Goal: Task Accomplishment & Management: Complete application form

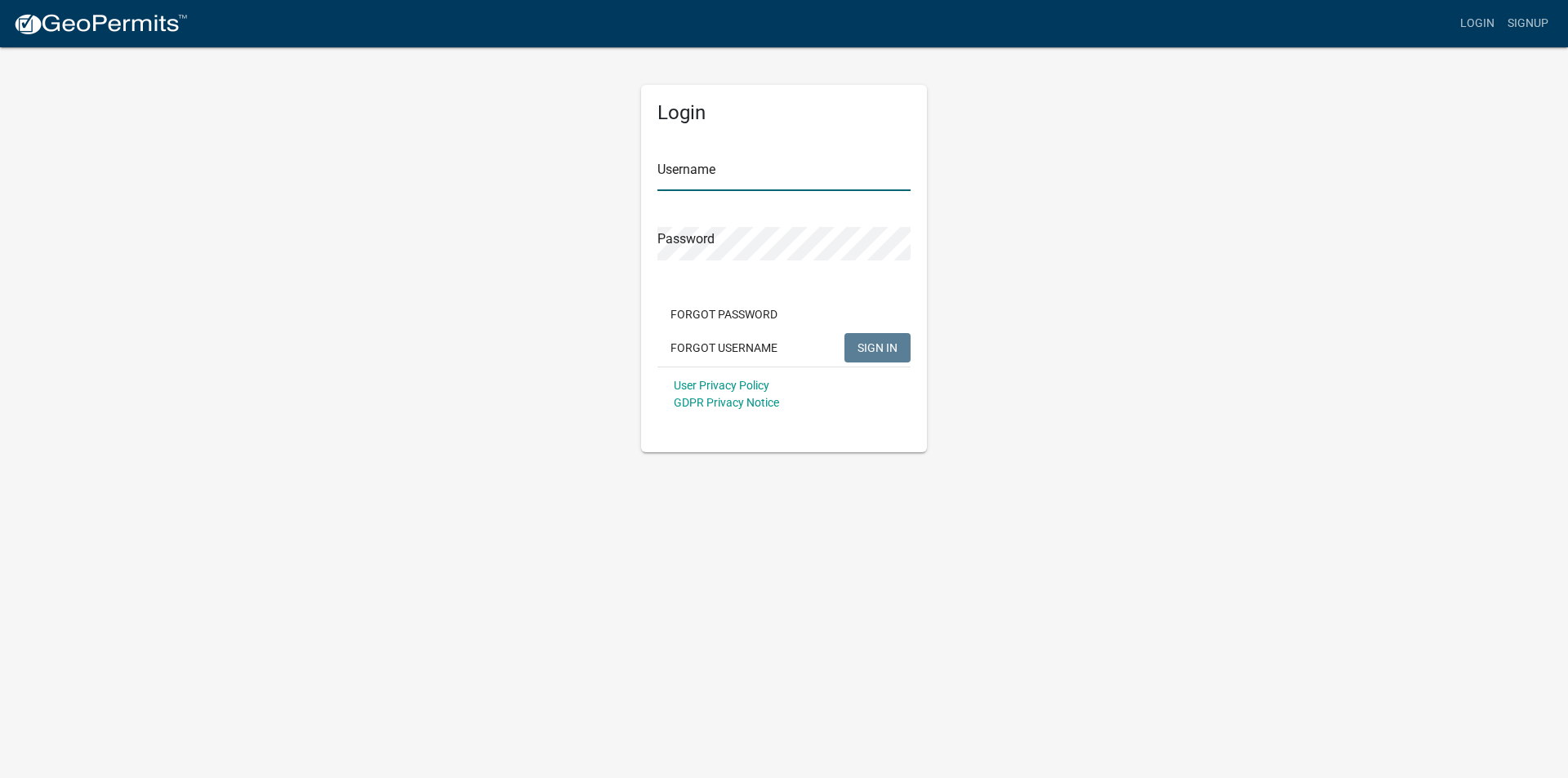
type input "[EMAIL_ADDRESS][DOMAIN_NAME]"
click at [880, 340] on button "SIGN IN" at bounding box center [878, 348] width 66 height 30
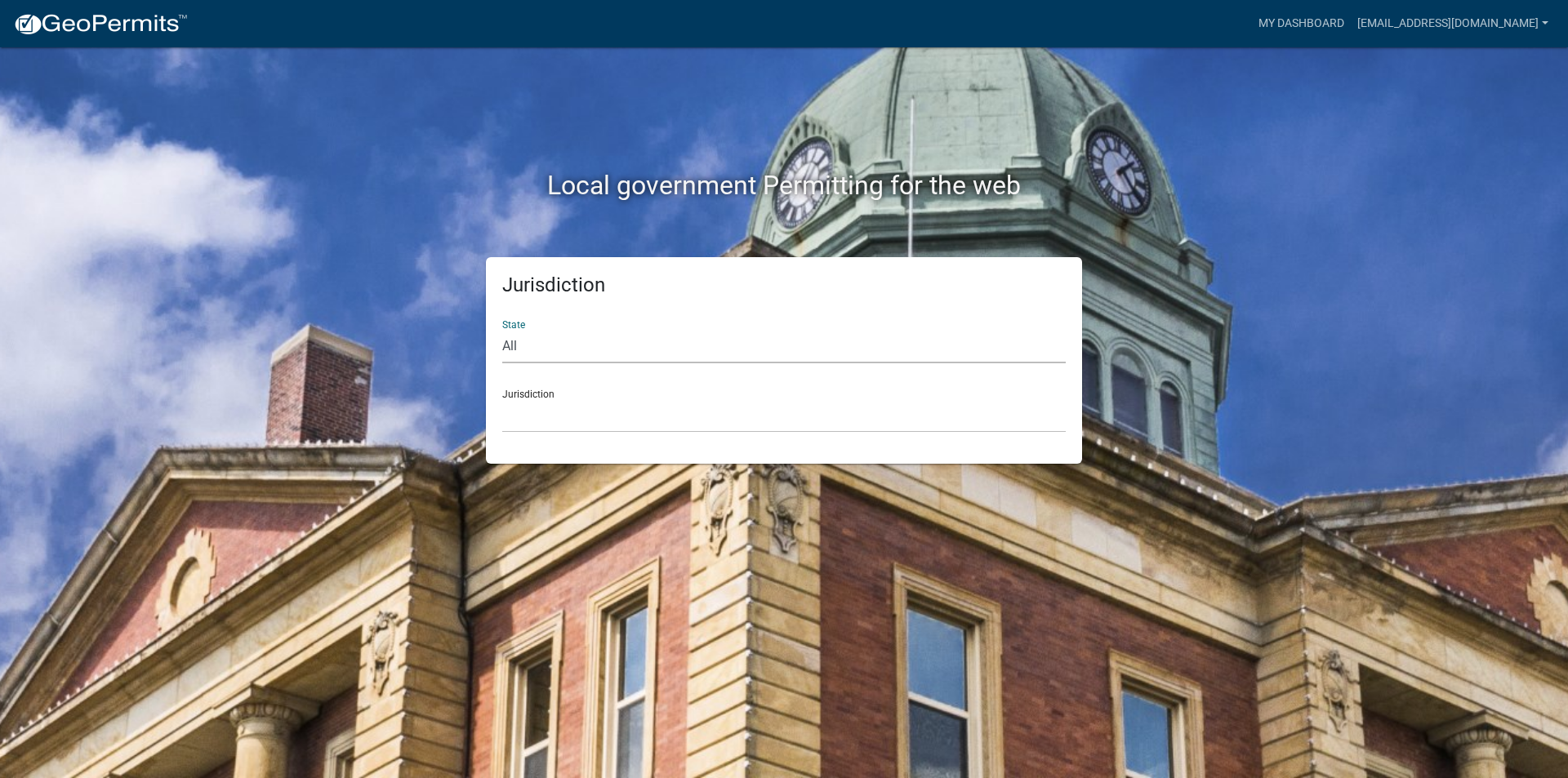
drag, startPoint x: 0, startPoint y: 0, endPoint x: 574, endPoint y: 348, distance: 671.3
click at [574, 348] on select "All [US_STATE] [US_STATE] [US_STATE] [US_STATE] [US_STATE] [US_STATE] [US_STATE…" at bounding box center [784, 346] width 563 height 33
select select "[US_STATE]"
click at [502, 329] on select "All [US_STATE] [US_STATE] [US_STATE] [US_STATE] [US_STATE] [US_STATE] [US_STATE…" at bounding box center [784, 346] width 563 height 33
click at [592, 423] on select "[GEOGRAPHIC_DATA], [US_STATE] [GEOGRAPHIC_DATA], [US_STATE] [GEOGRAPHIC_DATA], …" at bounding box center [784, 416] width 563 height 33
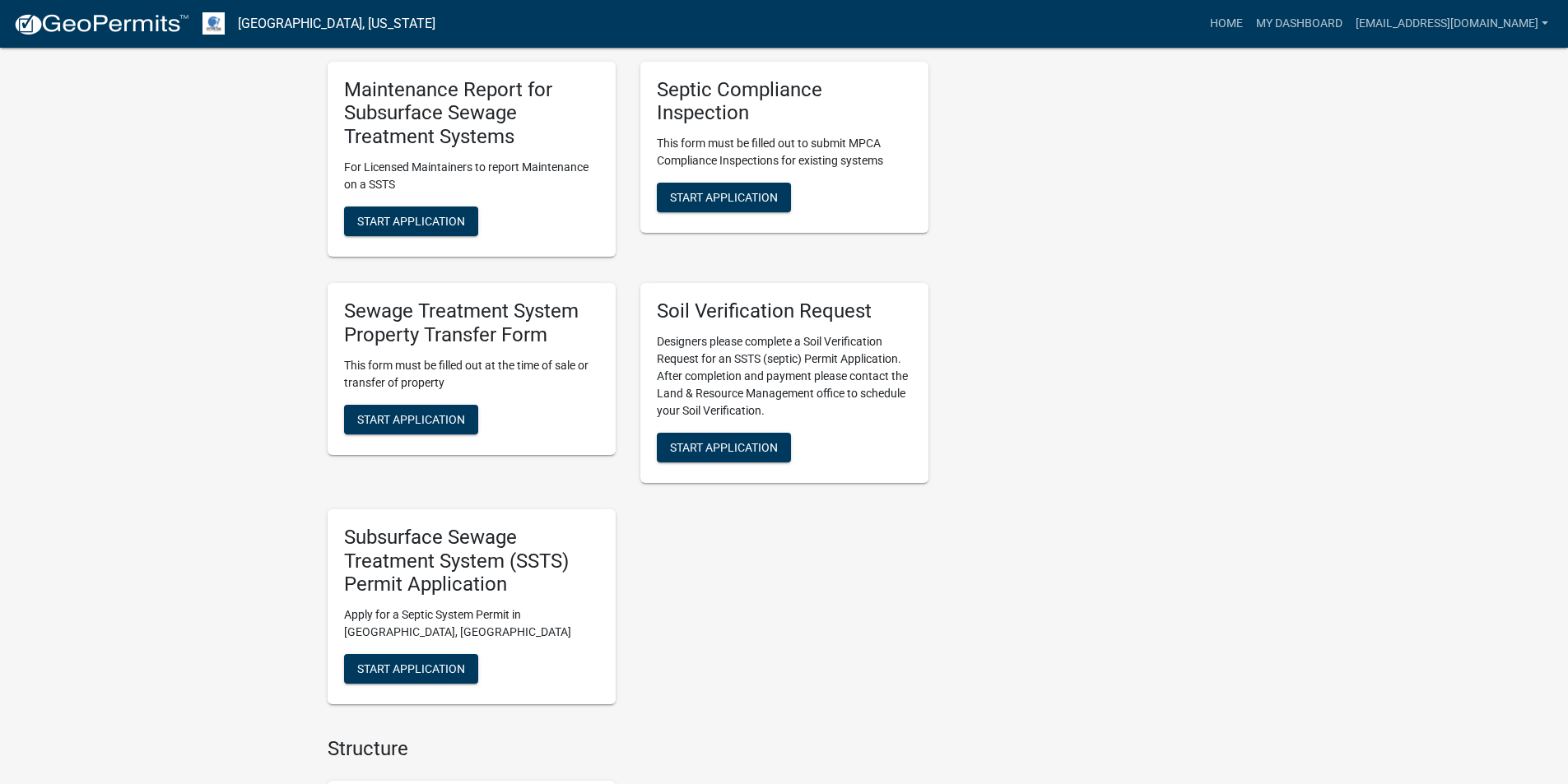
scroll to position [740, 0]
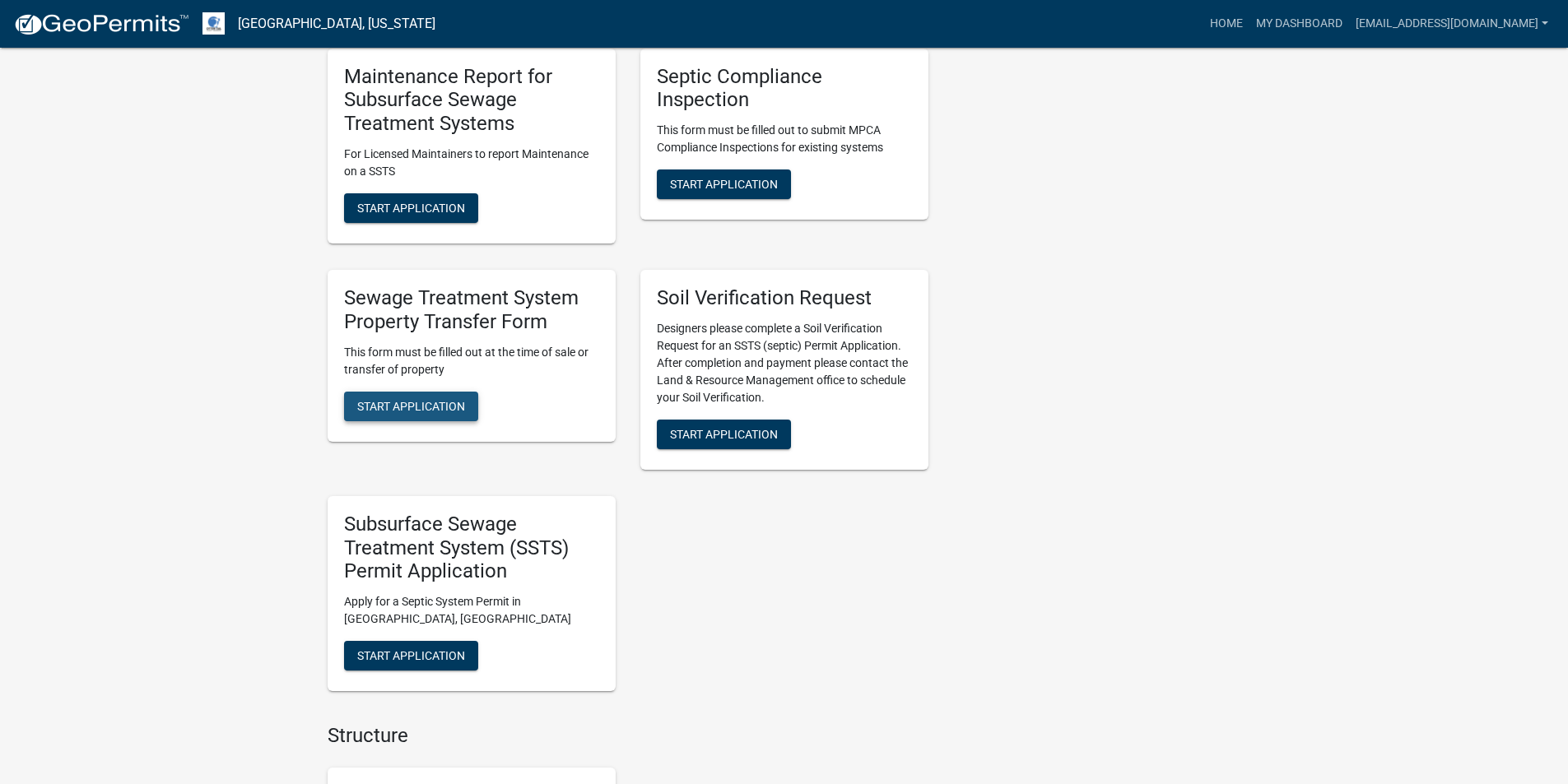
click at [437, 392] on button "Start Application" at bounding box center [411, 406] width 134 height 30
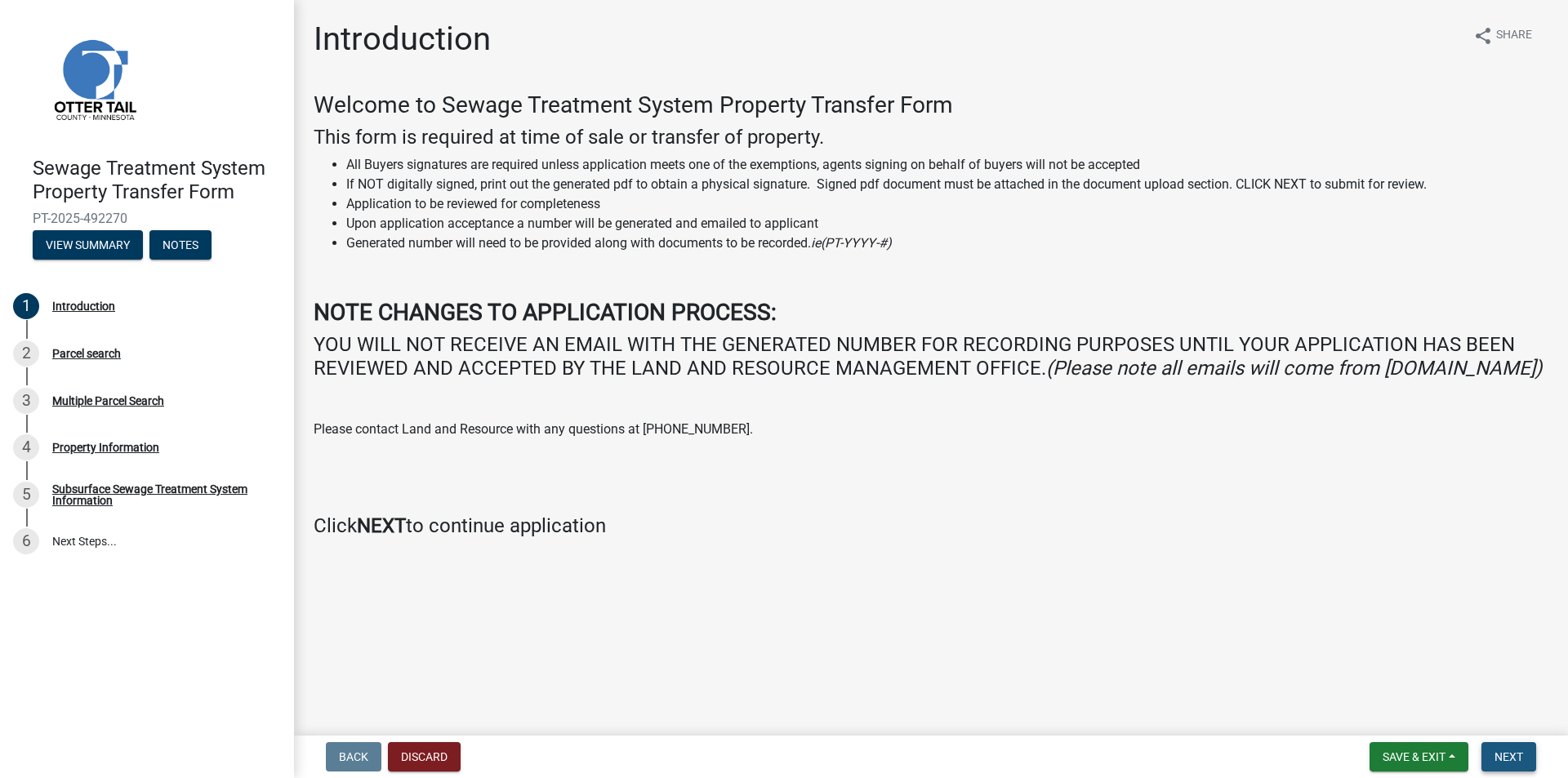
click at [1519, 756] on span "Next" at bounding box center [1508, 756] width 29 height 13
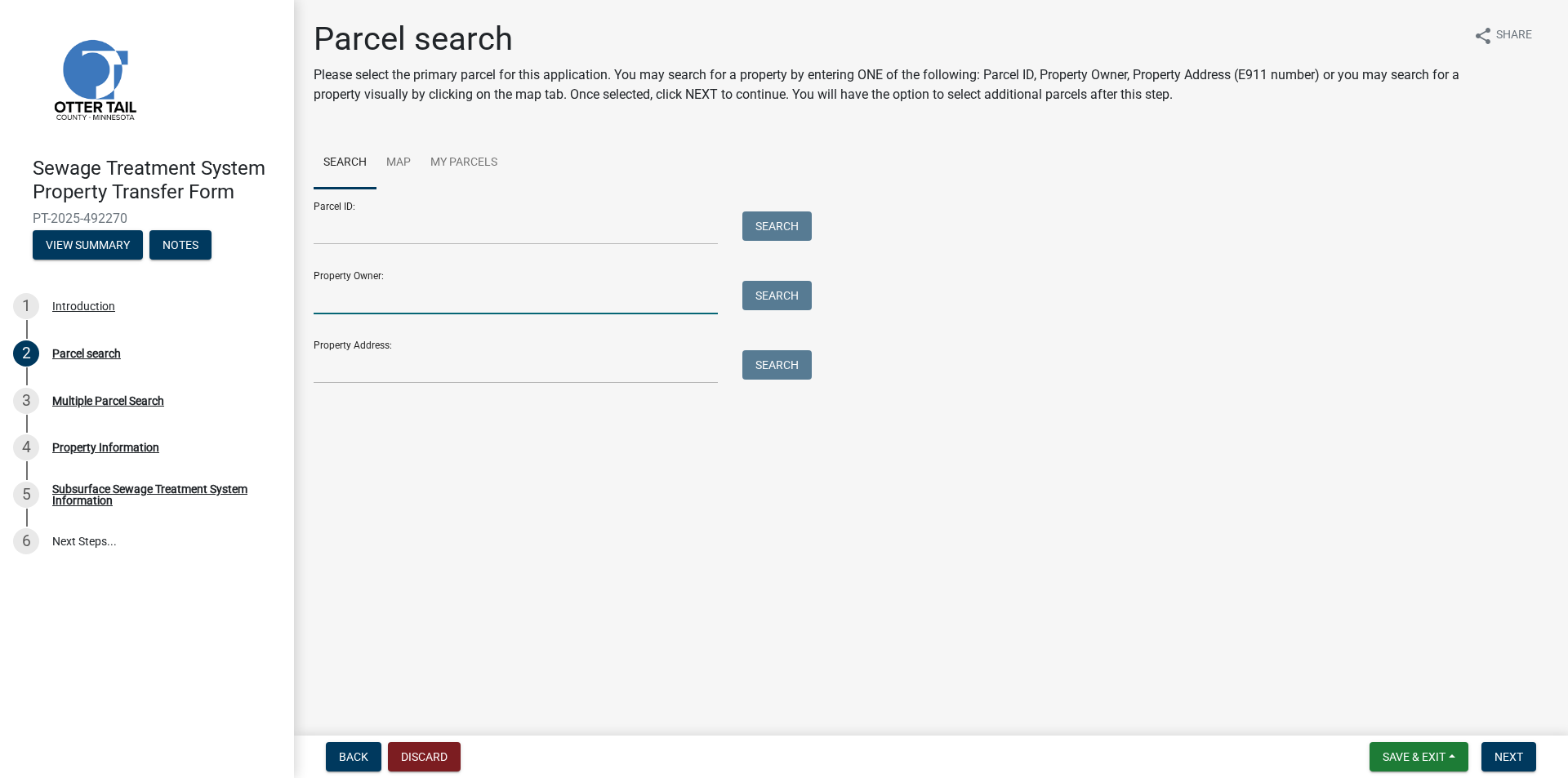
click at [417, 304] on input "Property Owner:" at bounding box center [516, 297] width 404 height 33
click at [424, 234] on input "Parcel ID:" at bounding box center [516, 228] width 404 height 33
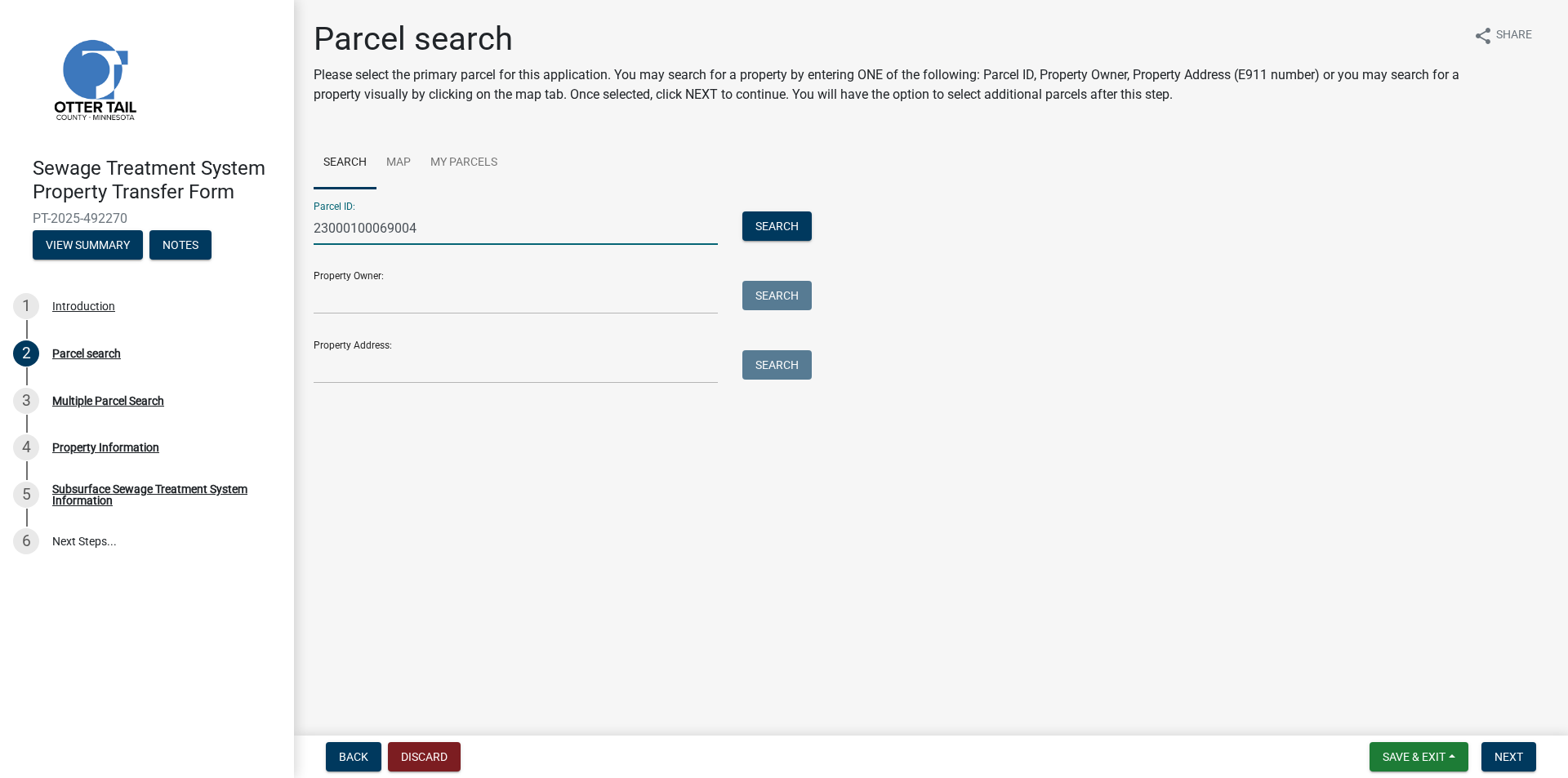
type input "23000100069004"
click at [838, 221] on div "Parcel ID: 23000100069004 Search Property Owner: Search Property Address: Search" at bounding box center [931, 286] width 1235 height 195
click at [772, 227] on button "Search" at bounding box center [777, 227] width 70 height 30
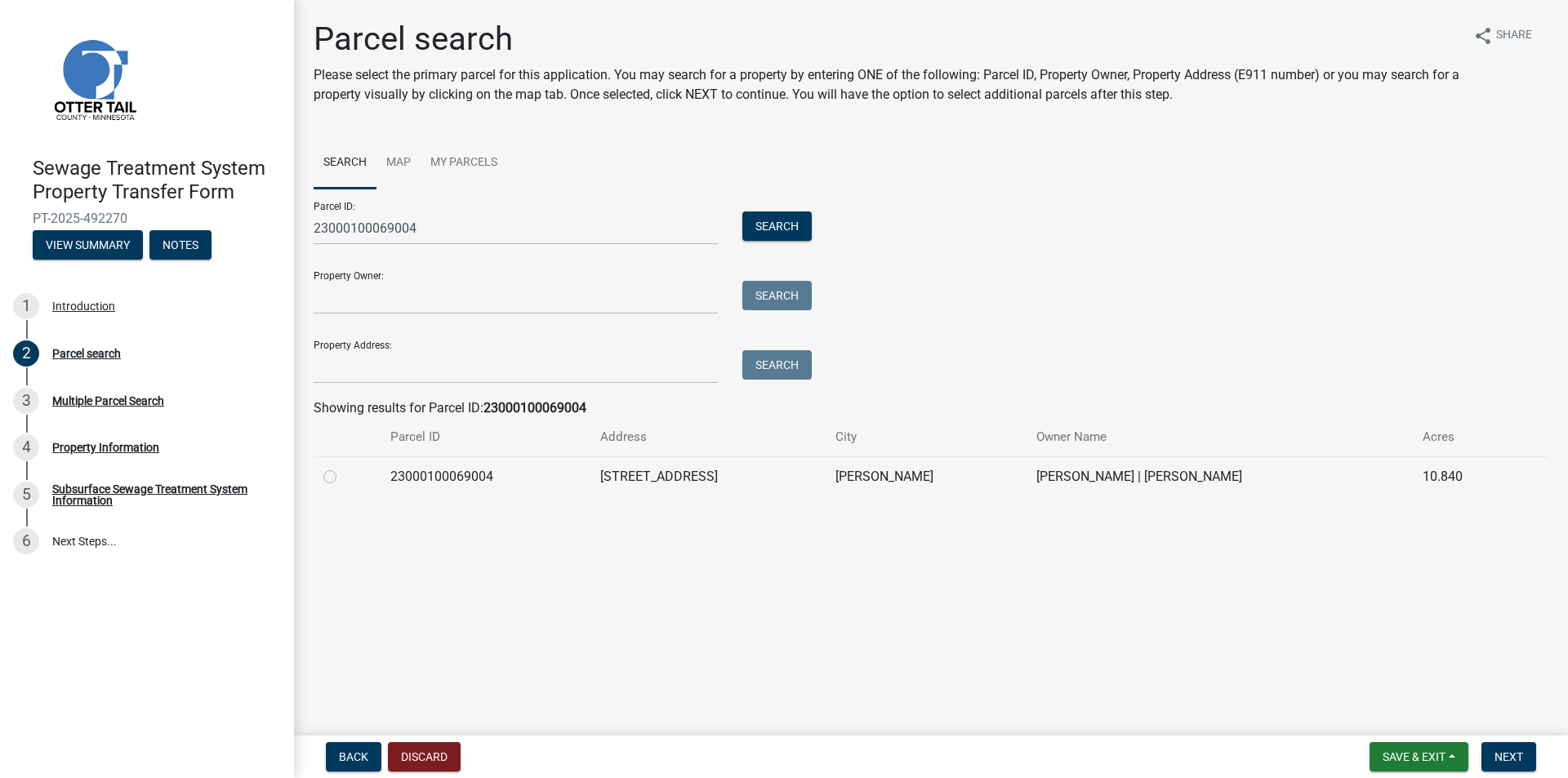
click at [343, 467] on label at bounding box center [343, 467] width 0 height 0
click at [343, 477] on input "radio" at bounding box center [348, 472] width 10 height 10
radio input "true"
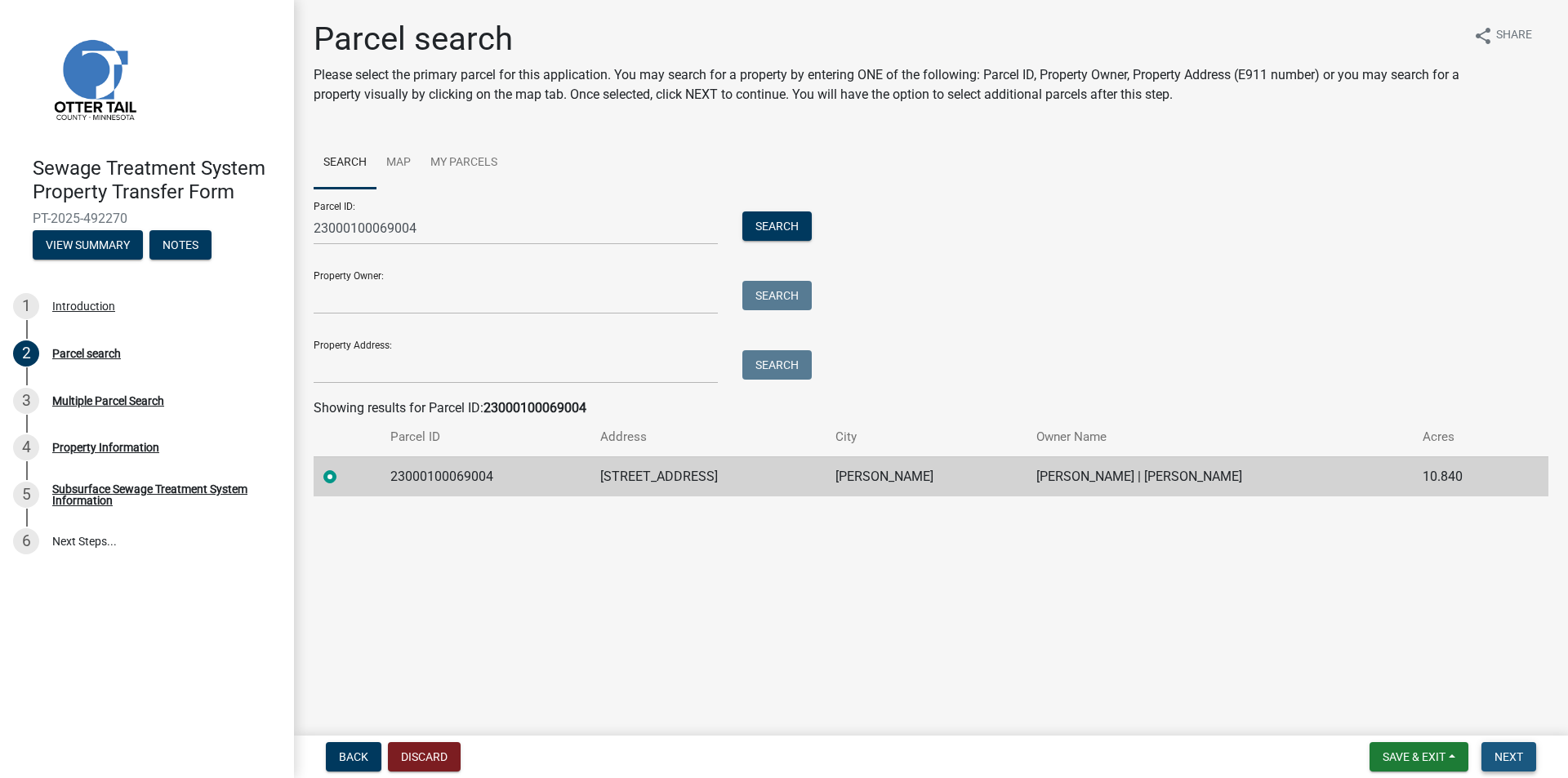
click at [1510, 747] on button "Next" at bounding box center [1508, 757] width 55 height 30
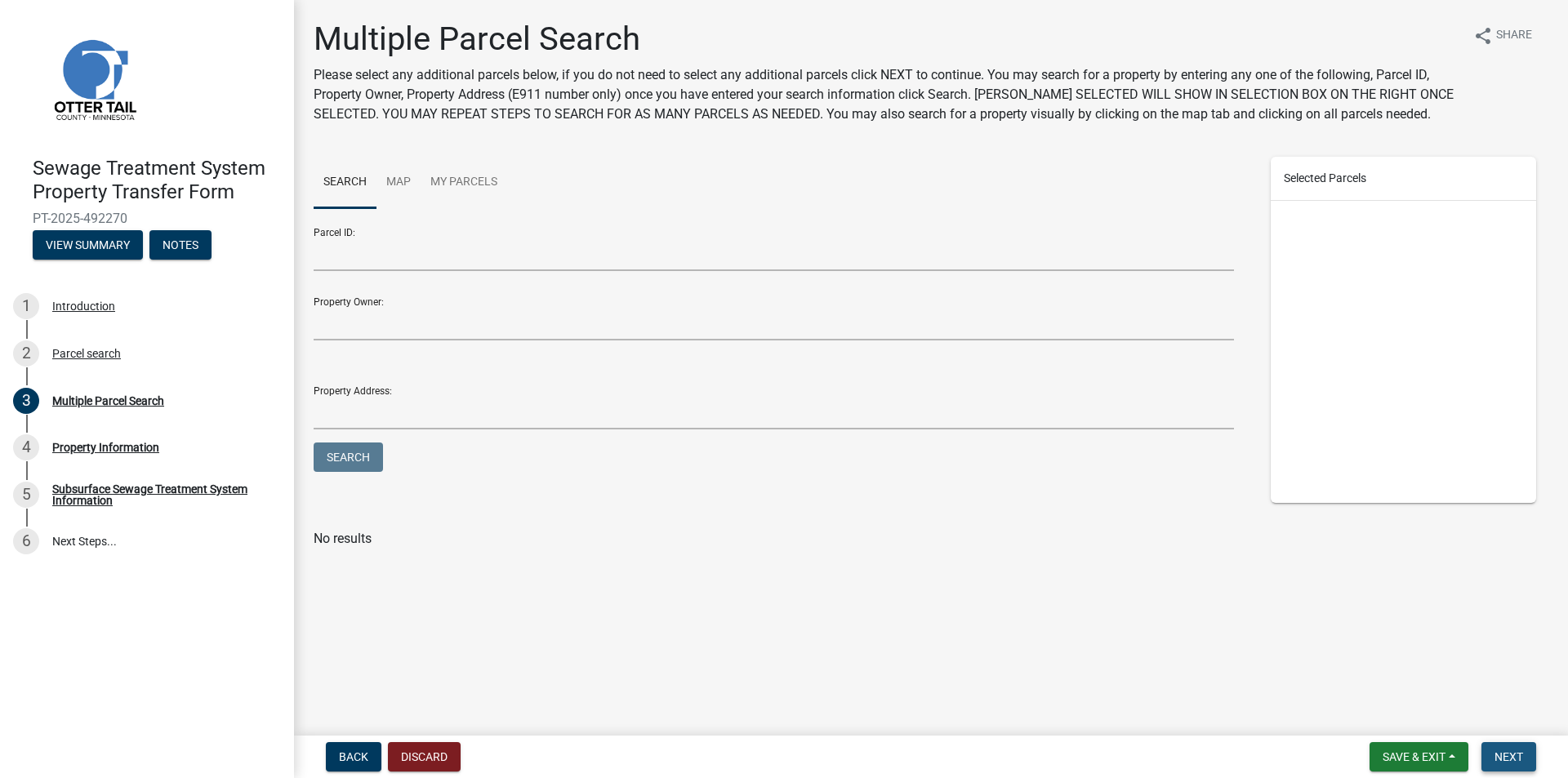
click at [1531, 760] on button "Next" at bounding box center [1508, 757] width 55 height 30
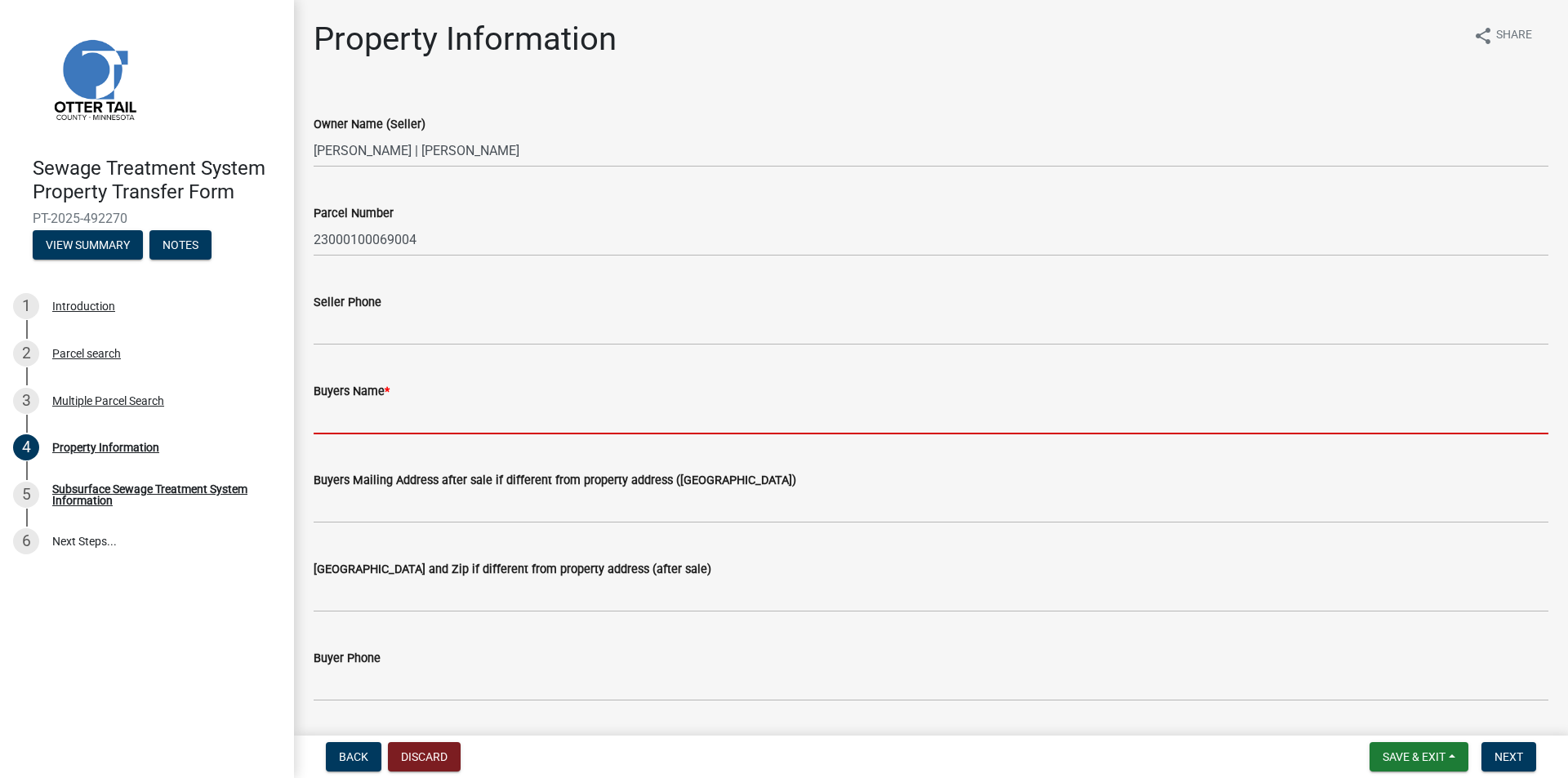
click at [647, 420] on input "Buyers Name *" at bounding box center [931, 417] width 1235 height 33
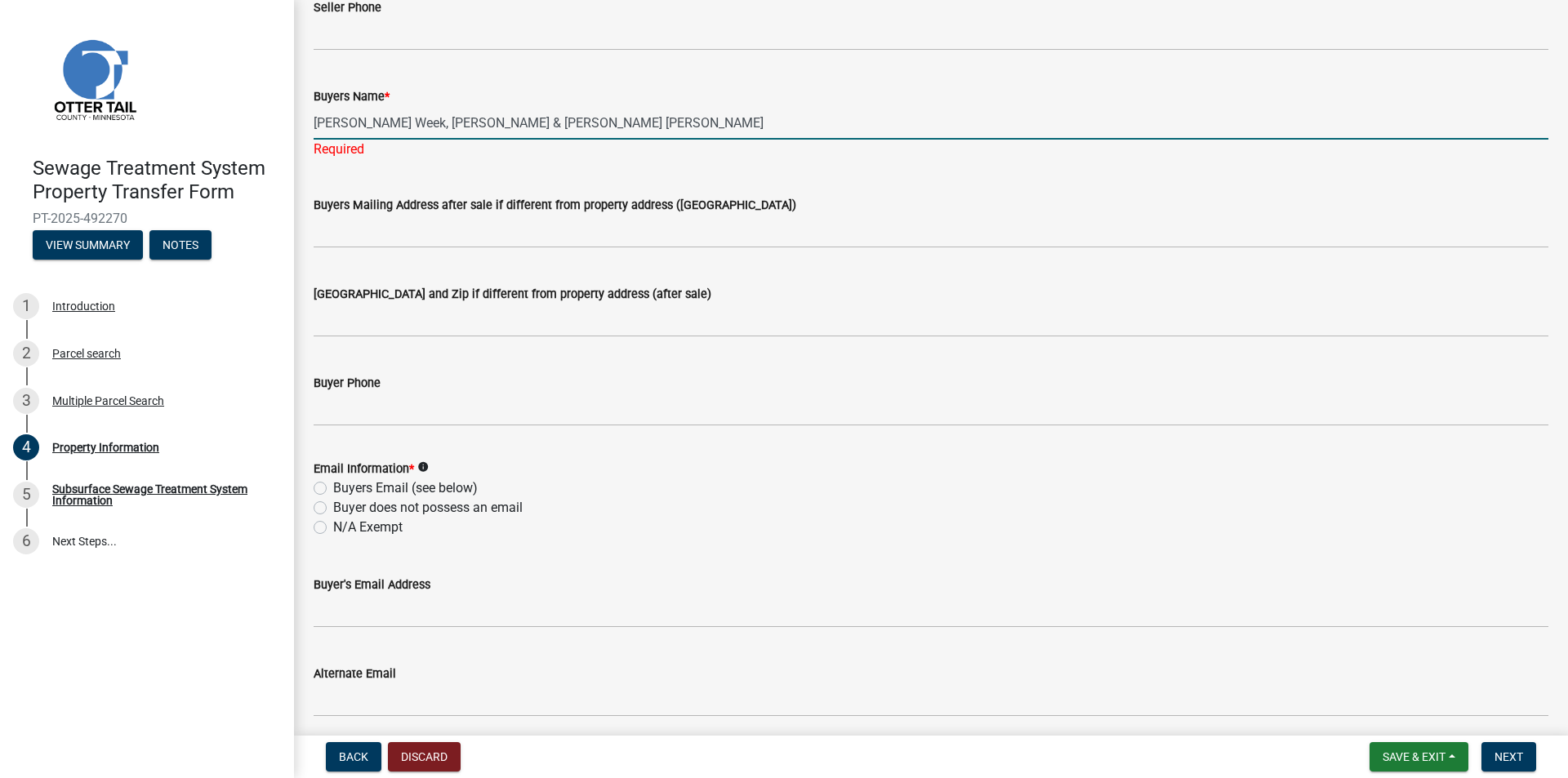
scroll to position [327, 0]
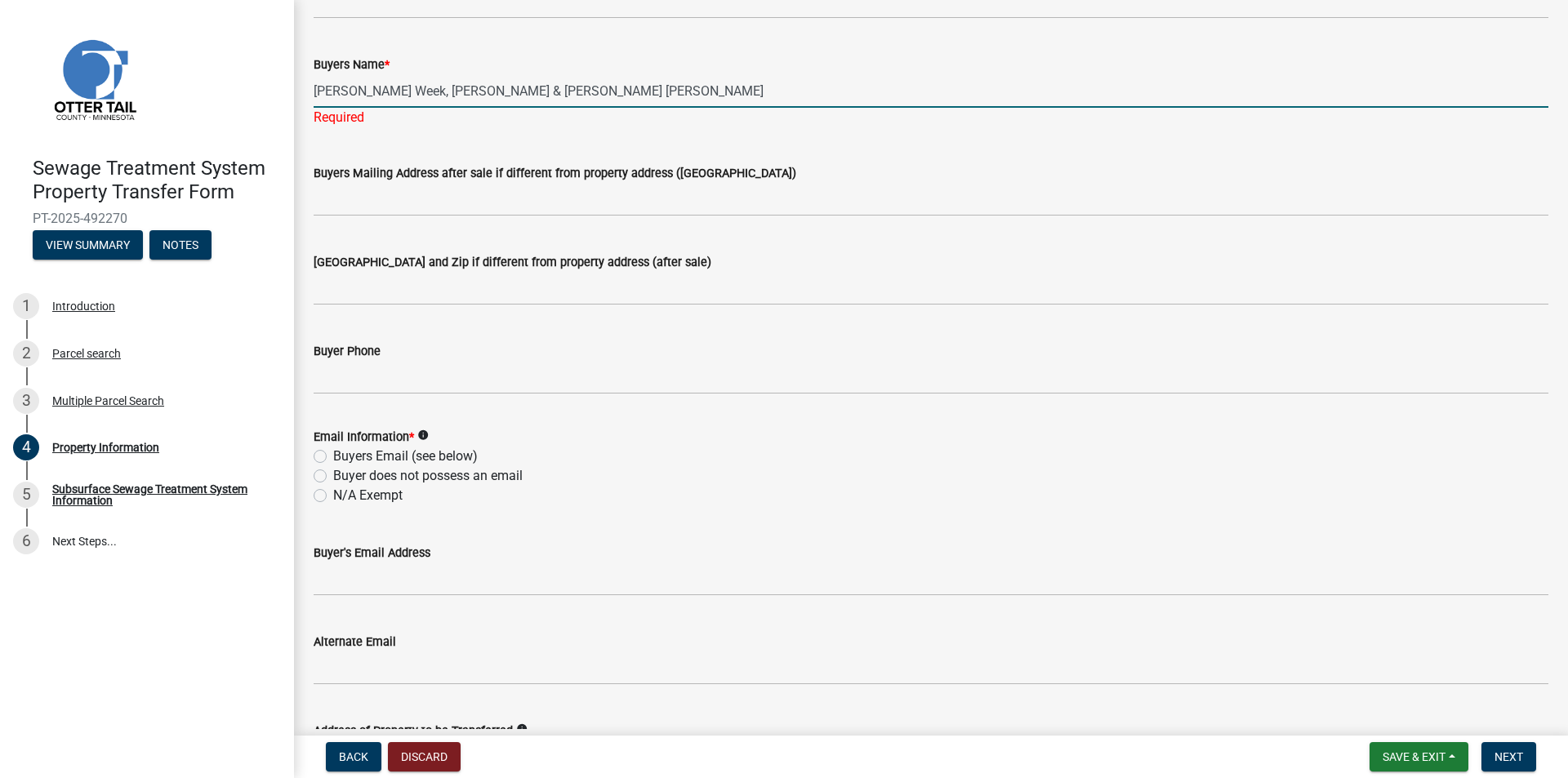
type input "[PERSON_NAME] Week, [PERSON_NAME] & [PERSON_NAME] [PERSON_NAME]"
click at [374, 473] on div "Email Information * info Buyers Email (see below) Buyer does not possess an ema…" at bounding box center [931, 466] width 1235 height 78
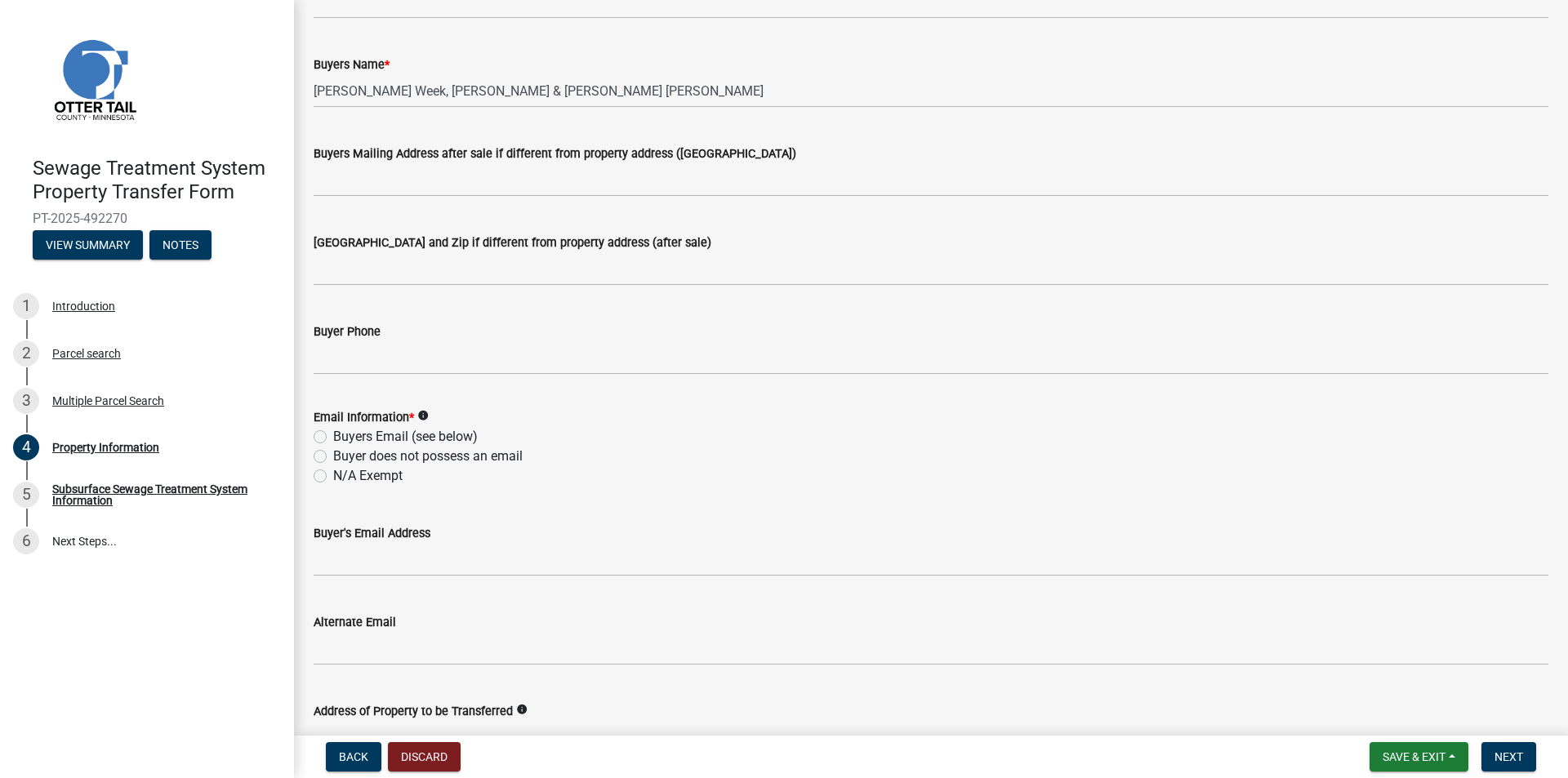
click at [397, 456] on label "Buyer does not possess an email" at bounding box center [427, 456] width 189 height 19
click at [343, 456] on input "Buyer does not possess an email" at bounding box center [338, 451] width 10 height 10
radio input "true"
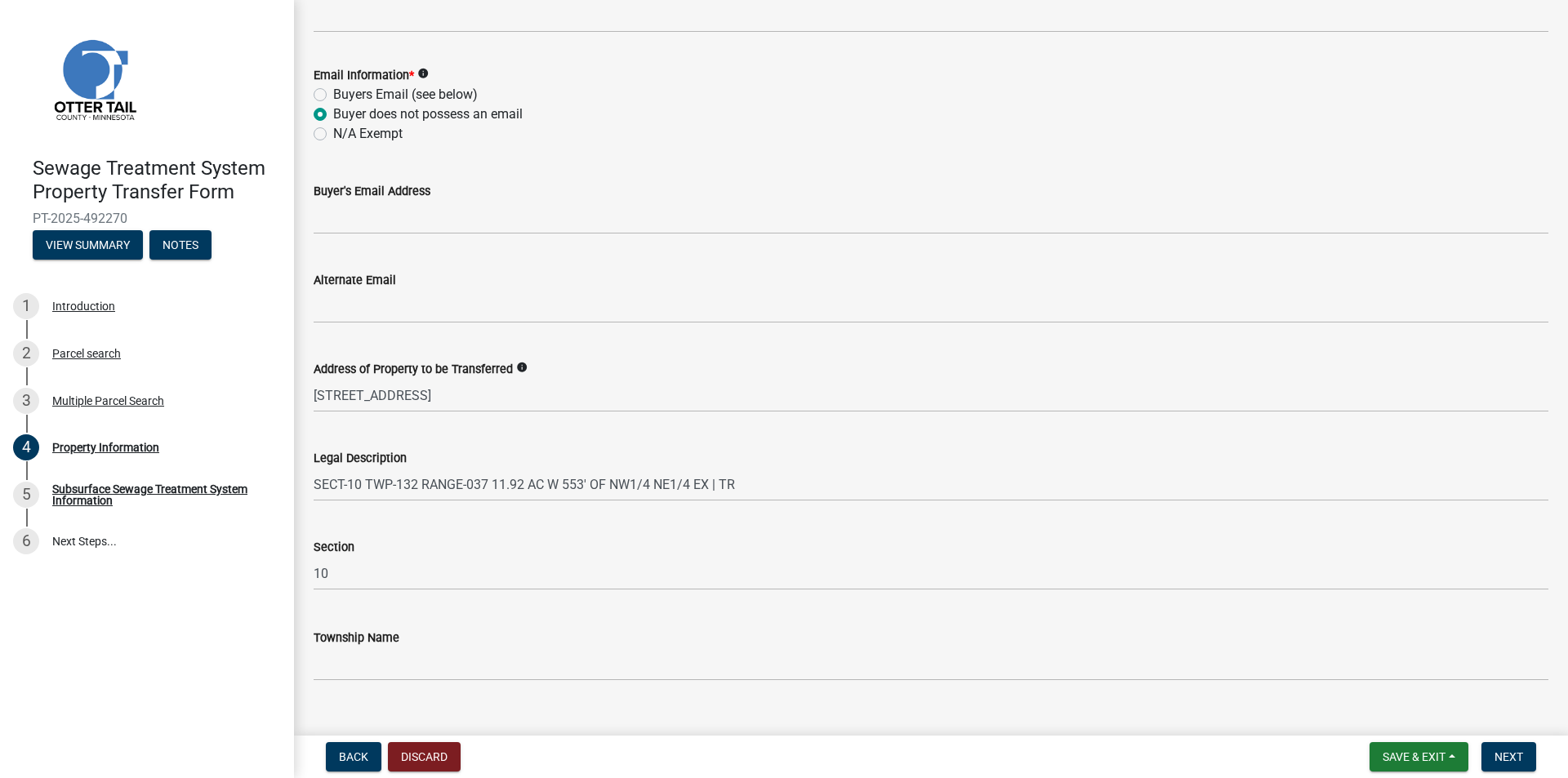
scroll to position [697, 0]
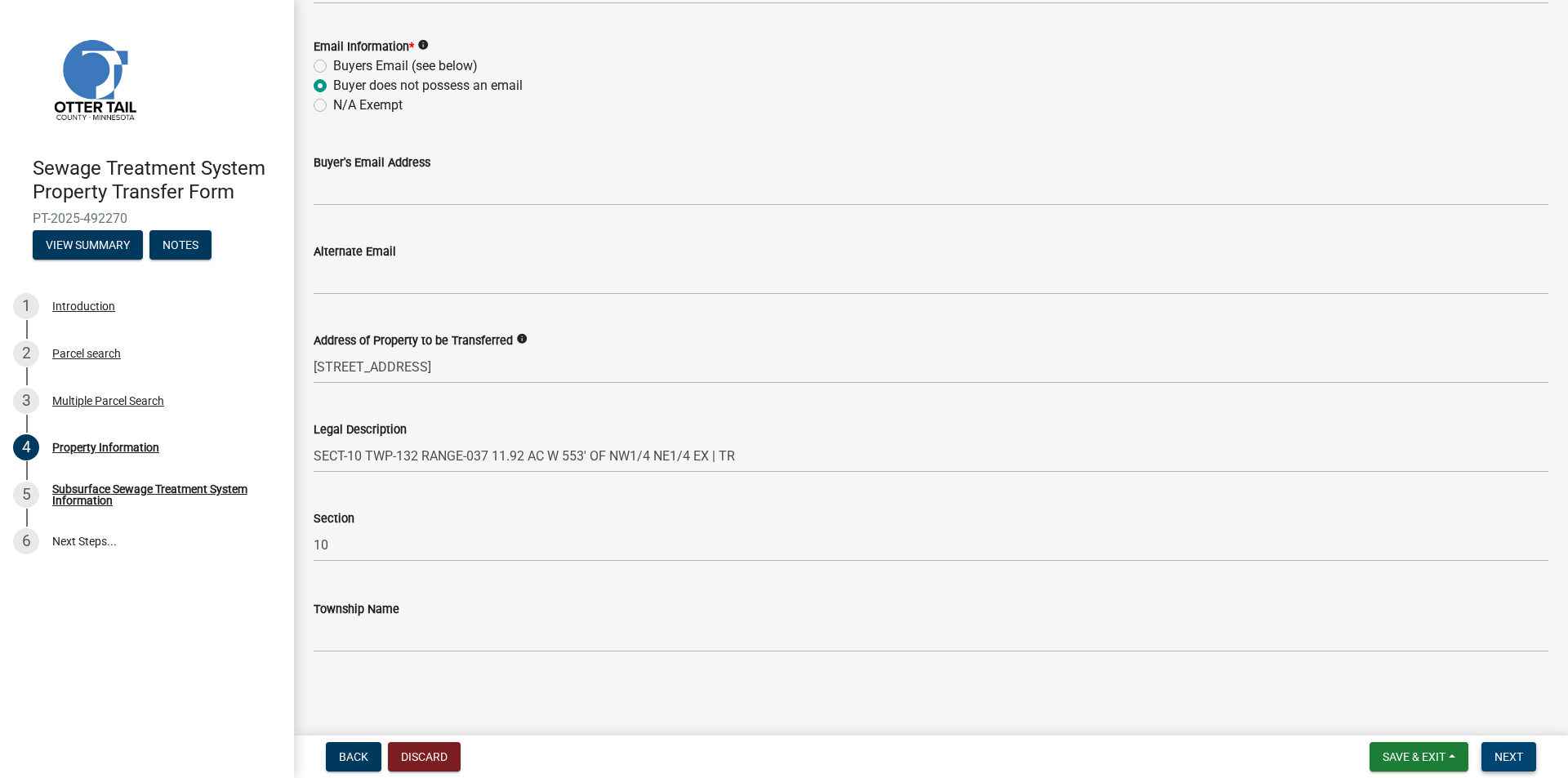
click at [1494, 753] on button "Next" at bounding box center [1508, 757] width 55 height 30
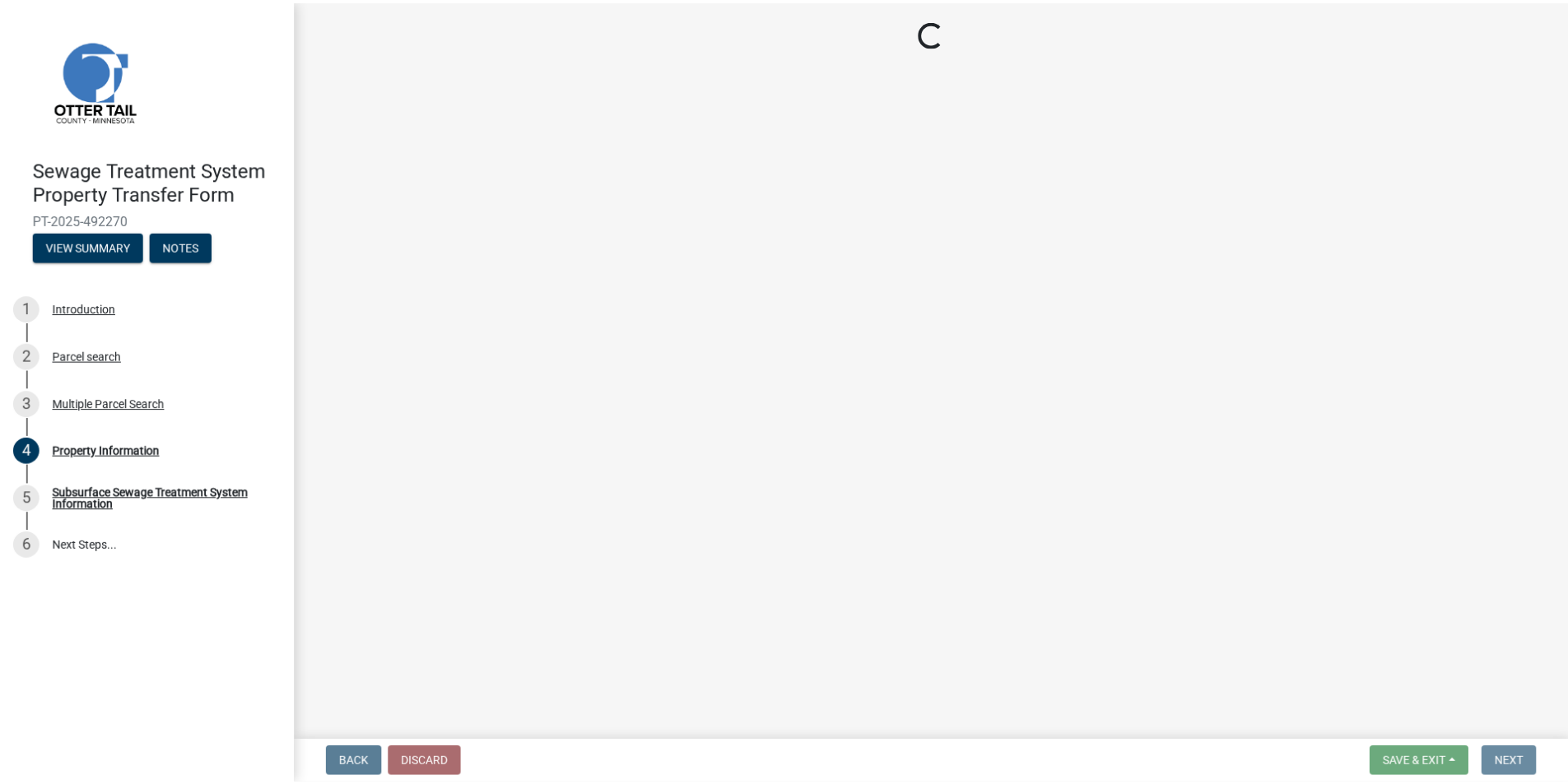
scroll to position [0, 0]
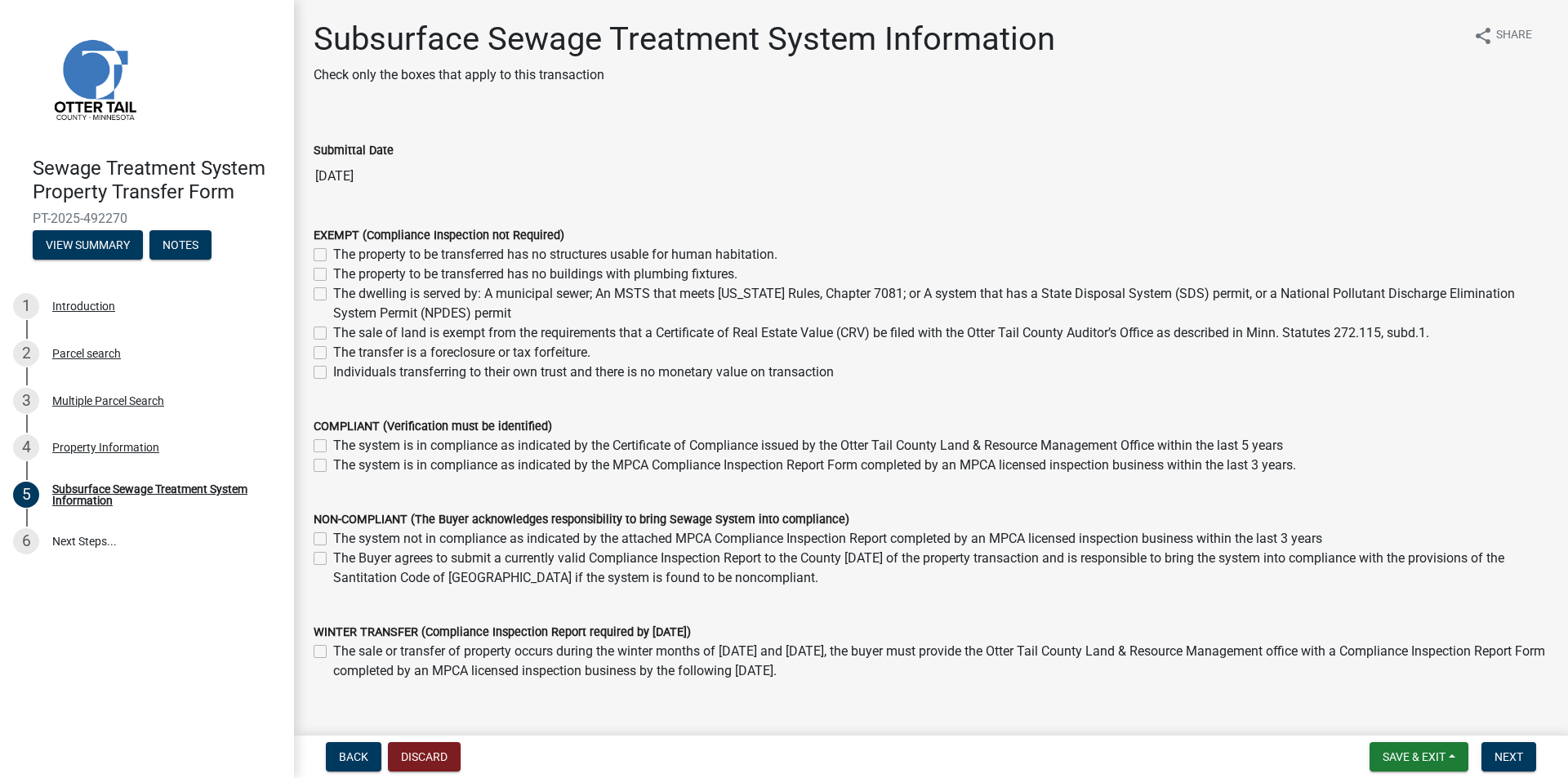
click at [333, 335] on label "The sale of land is exempt from the requirements that a Certificate of Real Est…" at bounding box center [880, 333] width 1096 height 19
click at [333, 334] on input "The sale of land is exempt from the requirements that a Certificate of Real Est…" at bounding box center [338, 328] width 10 height 10
checkbox input "true"
checkbox input "false"
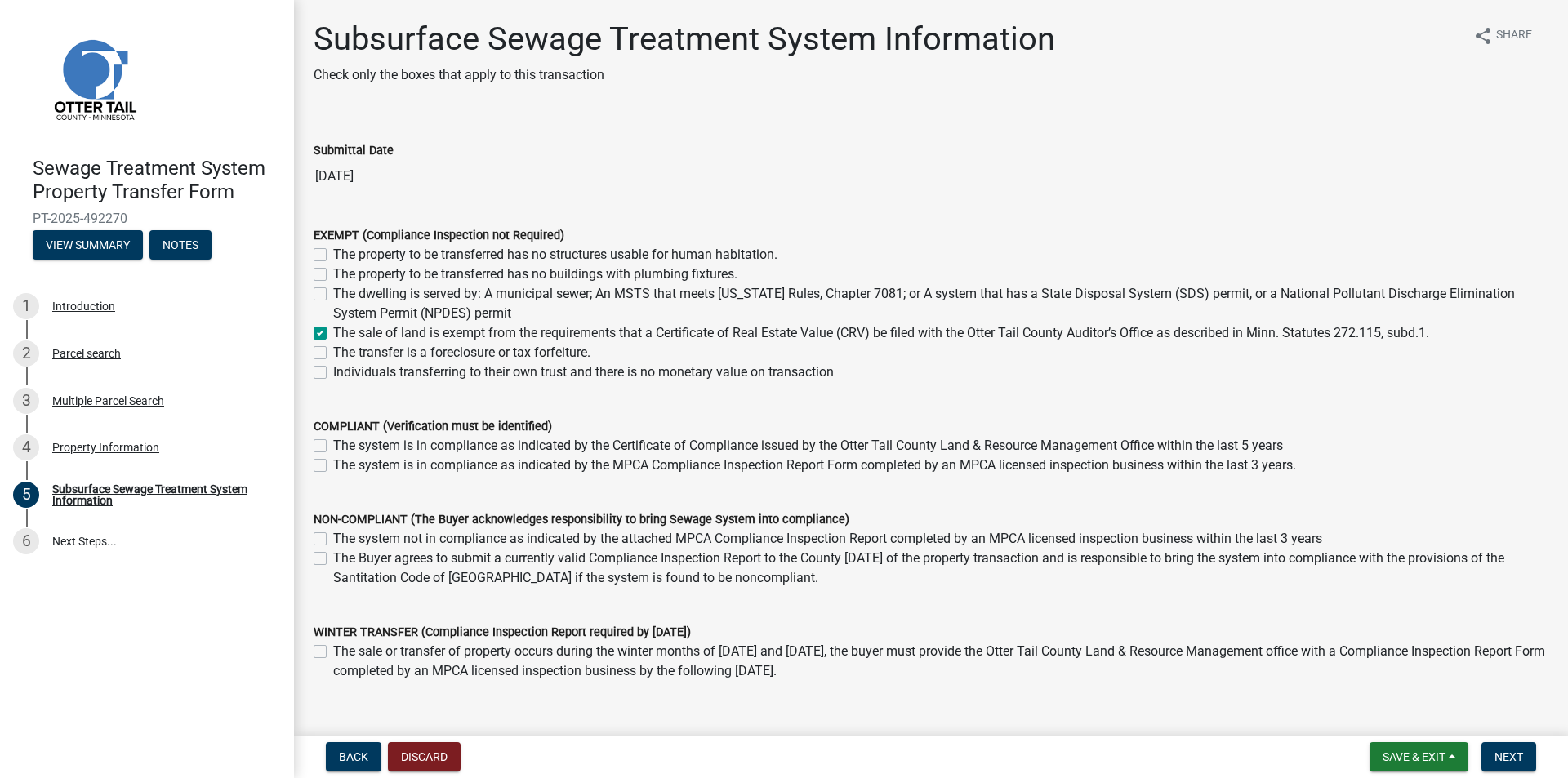
checkbox input "false"
checkbox input "true"
checkbox input "false"
click at [1512, 746] on button "Next" at bounding box center [1508, 757] width 55 height 30
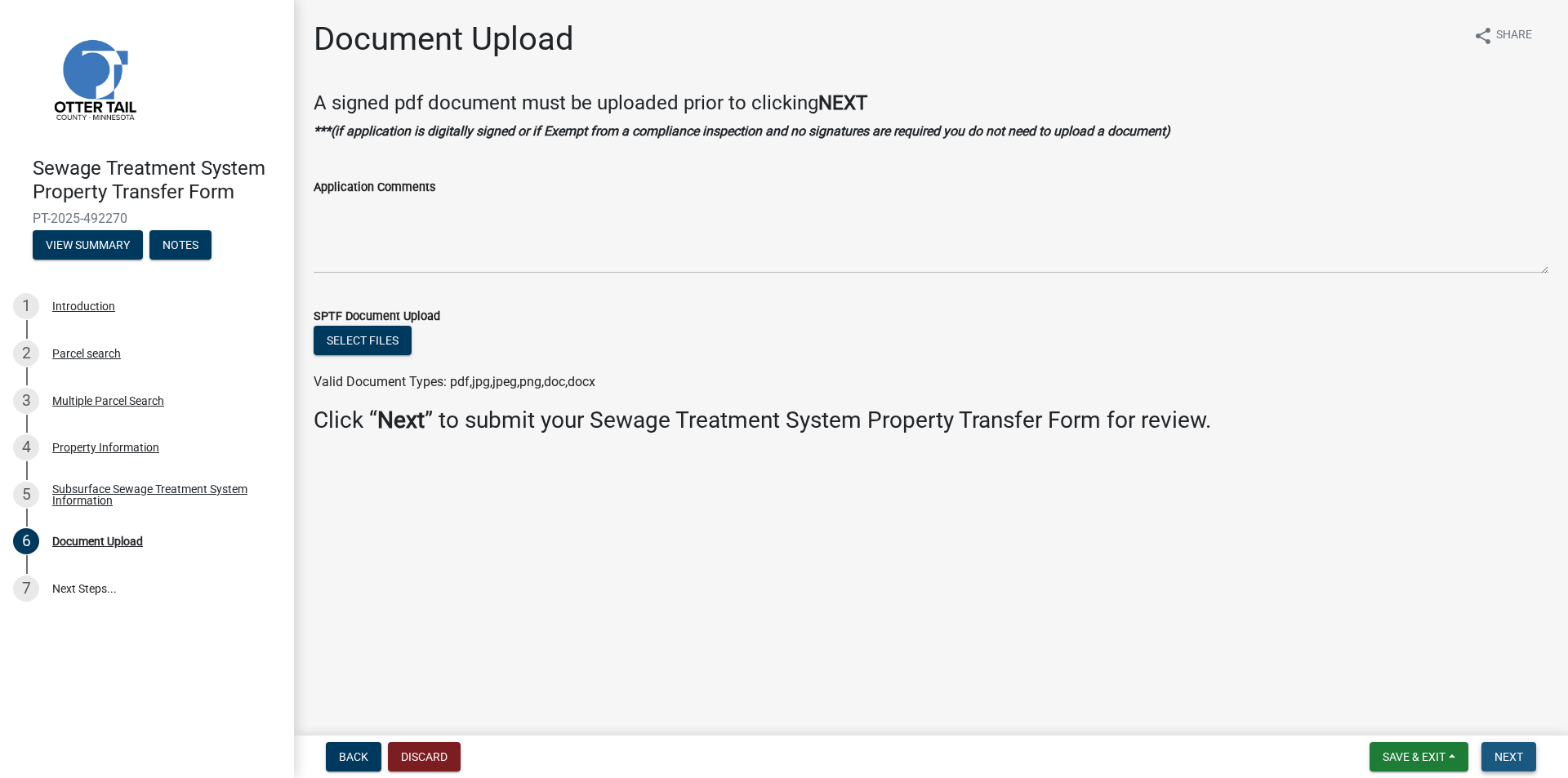
click at [1493, 742] on button "Next" at bounding box center [1508, 757] width 55 height 30
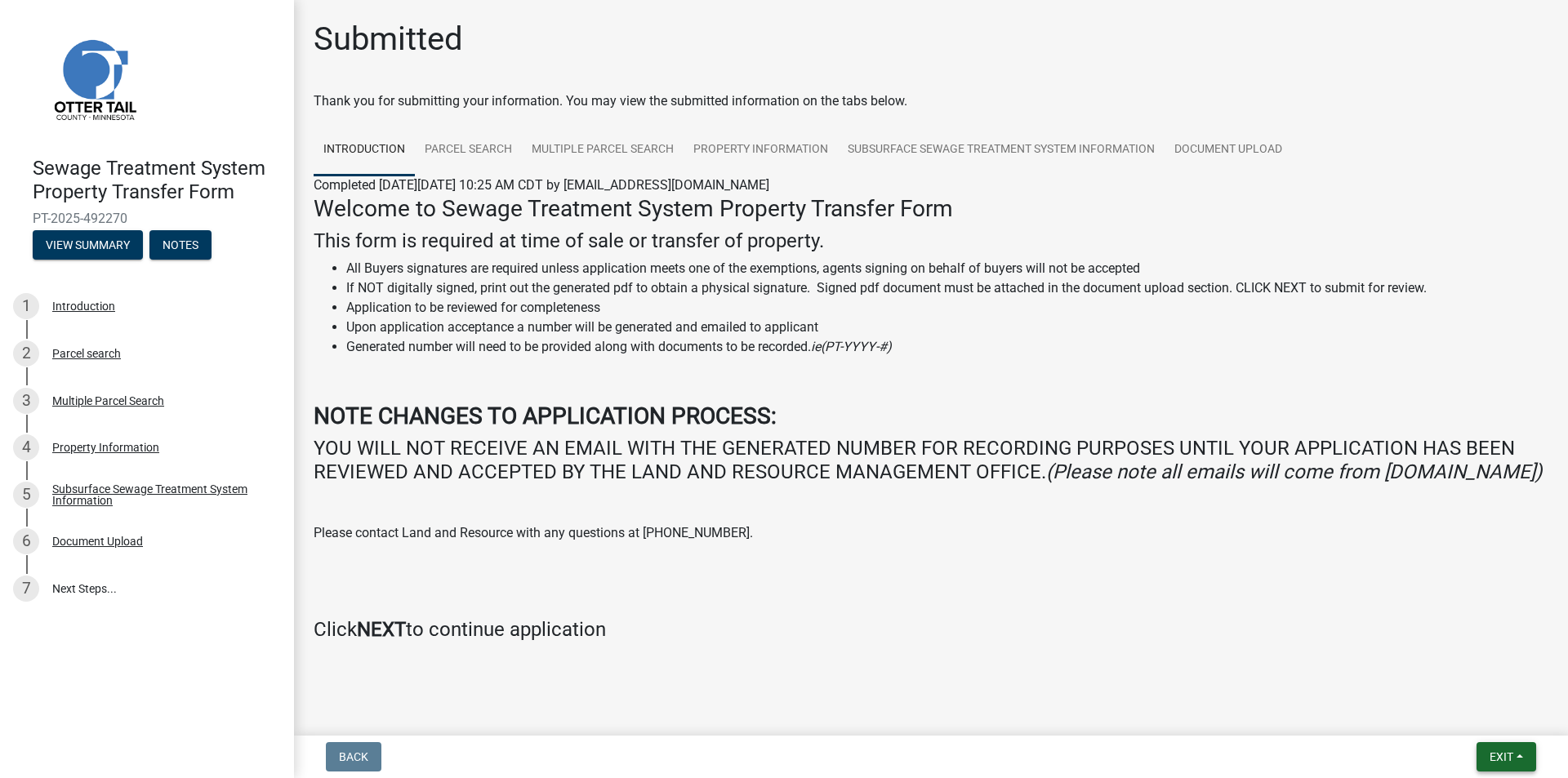
click at [1505, 758] on span "Exit" at bounding box center [1501, 756] width 24 height 13
click at [1476, 690] on button "Save" at bounding box center [1470, 674] width 131 height 39
click at [1490, 750] on span "Exit" at bounding box center [1501, 756] width 24 height 13
click at [1476, 732] on button "Save & Exit" at bounding box center [1470, 714] width 131 height 39
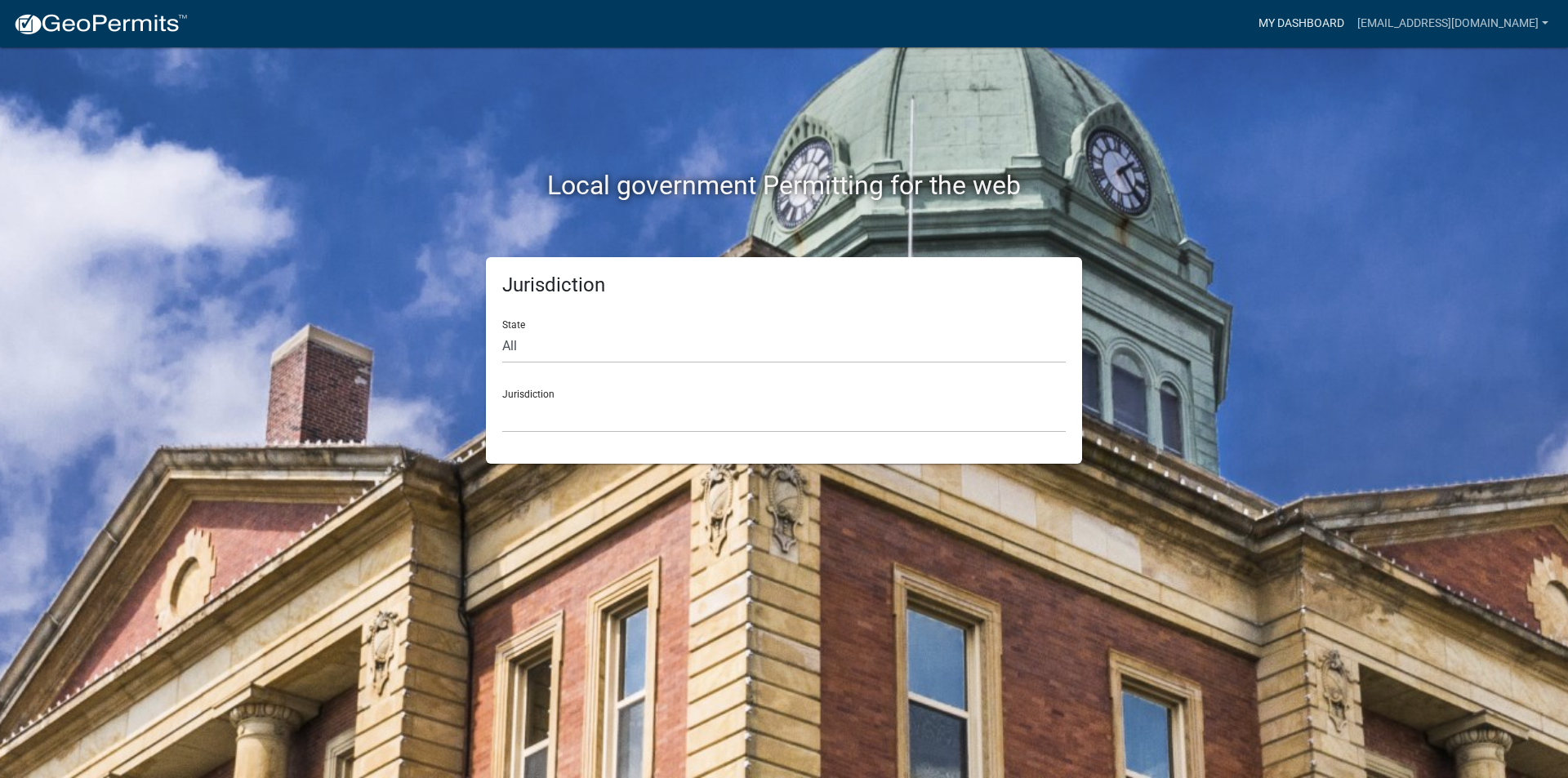
click at [1300, 25] on link "My Dashboard" at bounding box center [1300, 24] width 98 height 31
